Goal: Find specific page/section: Find specific page/section

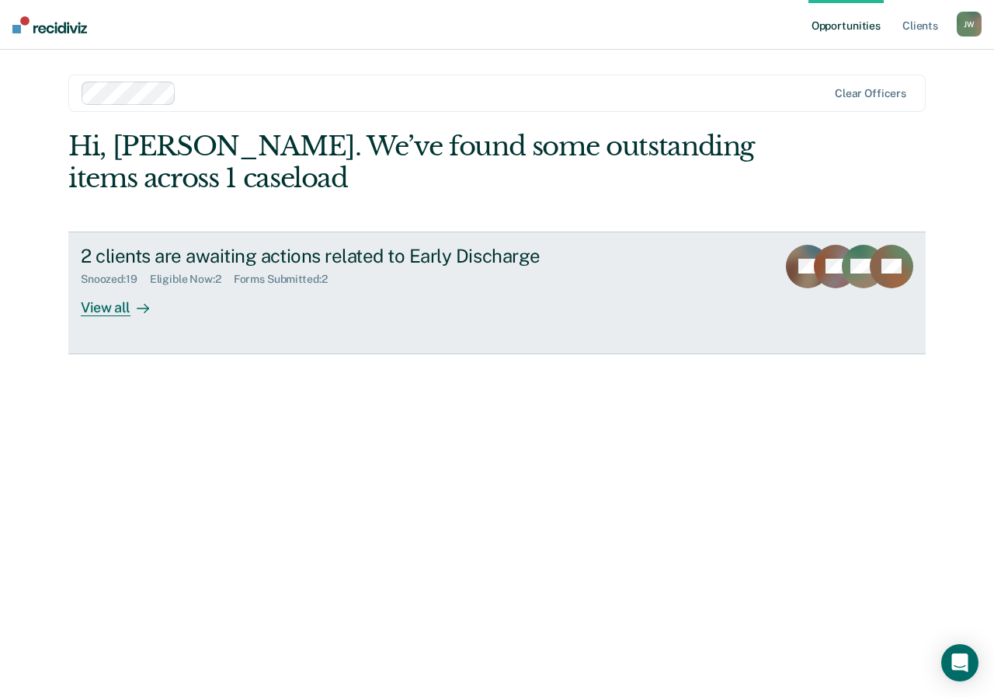
click at [103, 311] on div "View all" at bounding box center [124, 301] width 87 height 30
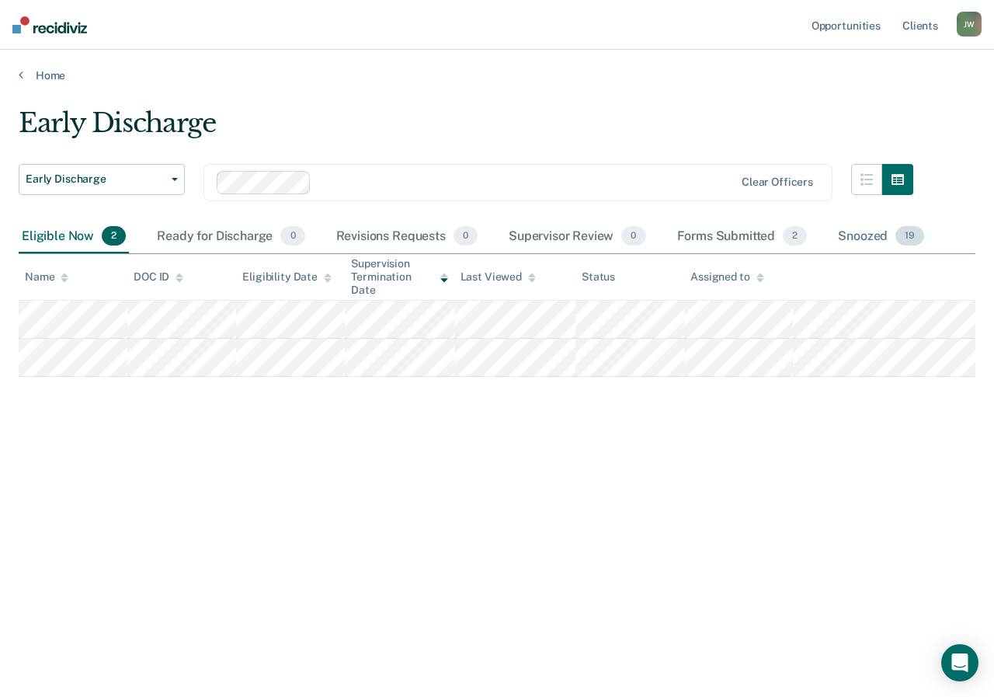
click at [864, 238] on div "Snoozed 19" at bounding box center [881, 237] width 92 height 34
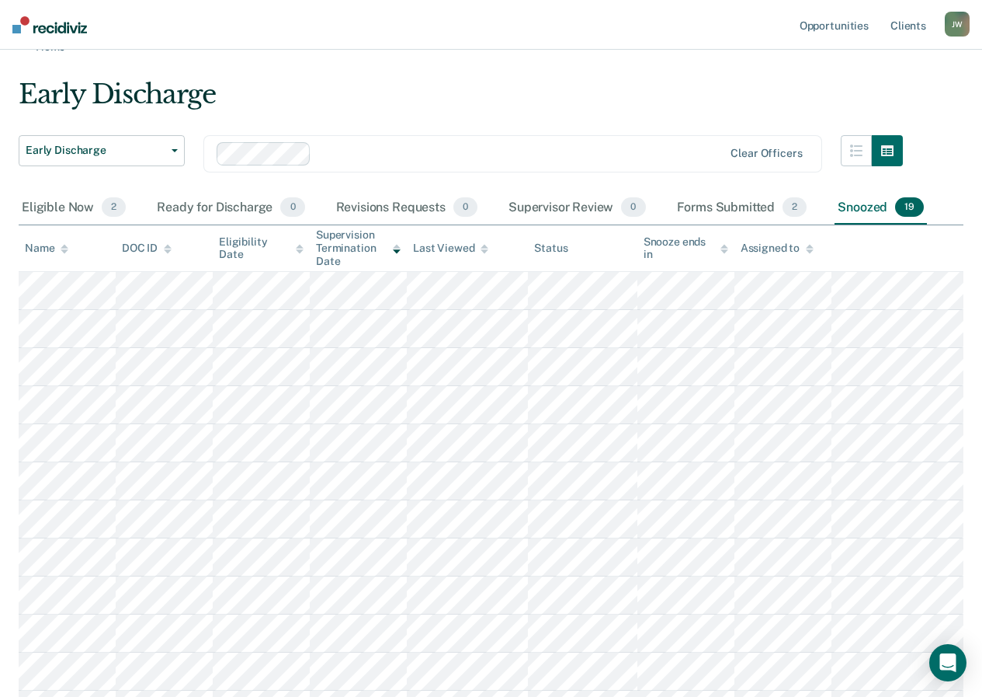
scroll to position [28, 0]
click at [76, 207] on div "Eligible Now 2" at bounding box center [74, 209] width 110 height 34
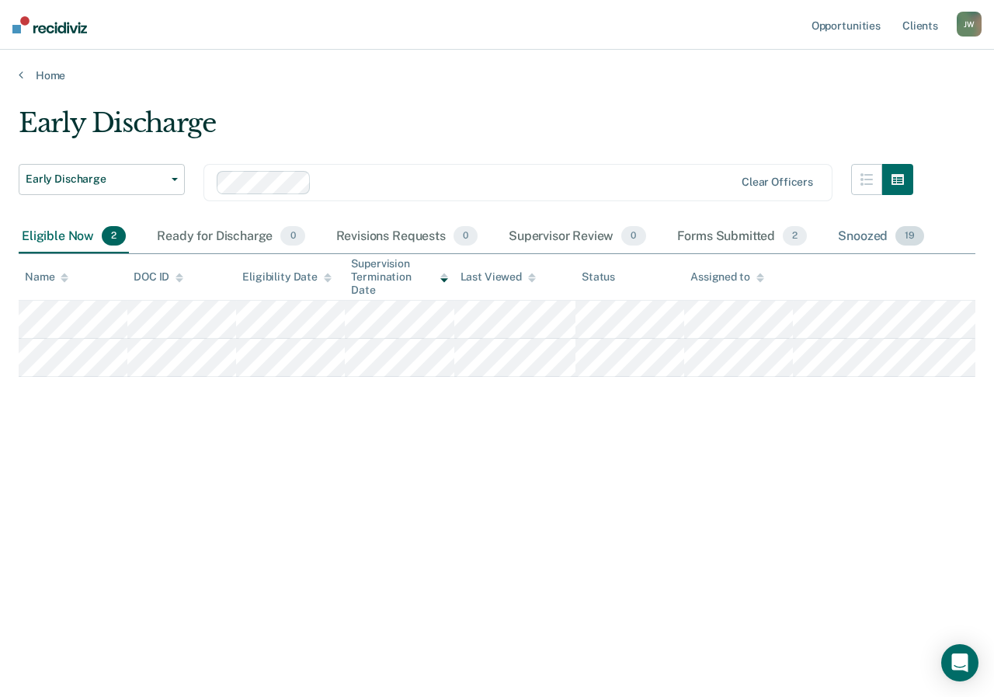
click at [868, 236] on div "Snoozed 19" at bounding box center [881, 237] width 92 height 34
